Goal: Find specific page/section: Find specific page/section

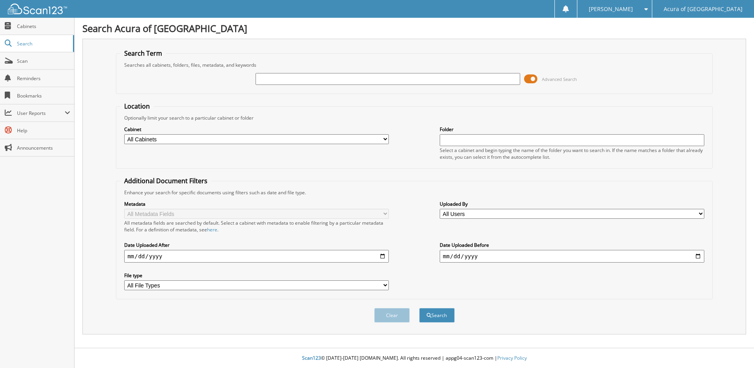
click at [358, 79] on input "text" at bounding box center [388, 79] width 265 height 12
type input "144302"
click at [419, 308] on button "Search" at bounding box center [437, 315] width 36 height 15
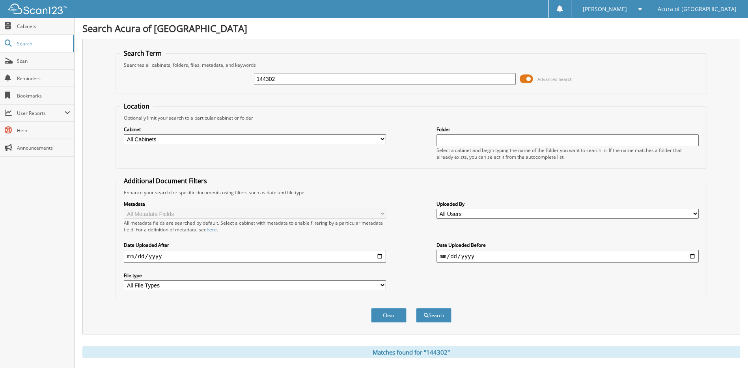
scroll to position [117, 0]
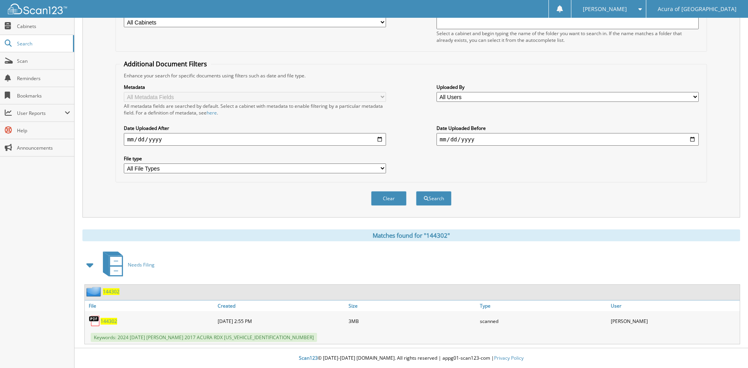
click at [110, 322] on span "144302" at bounding box center [109, 321] width 17 height 7
